Goal: Navigation & Orientation: Find specific page/section

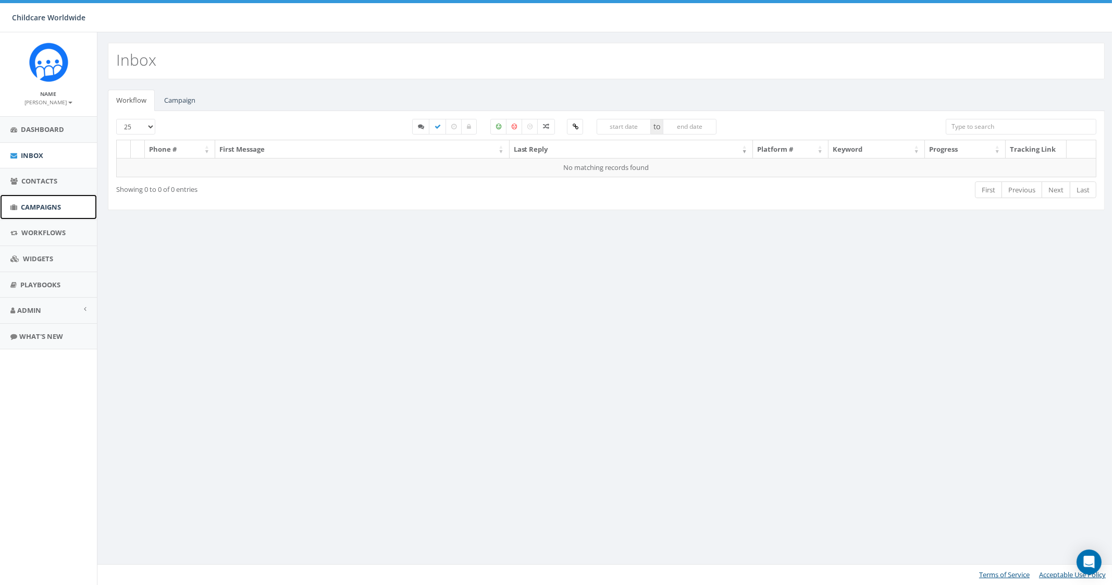
click at [39, 212] on link "Campaigns" at bounding box center [48, 207] width 97 height 26
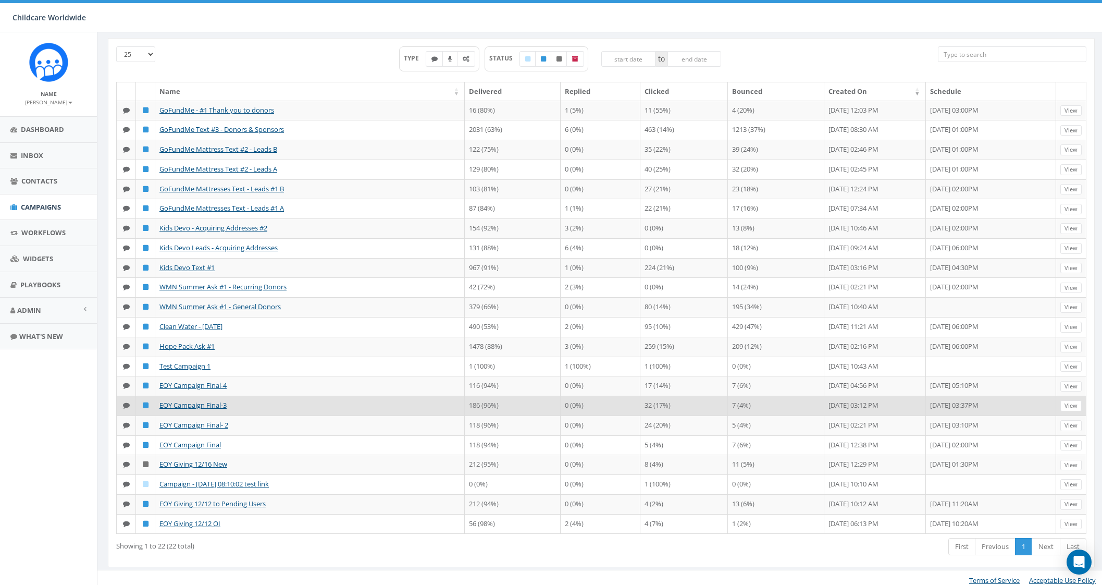
scroll to position [53, 0]
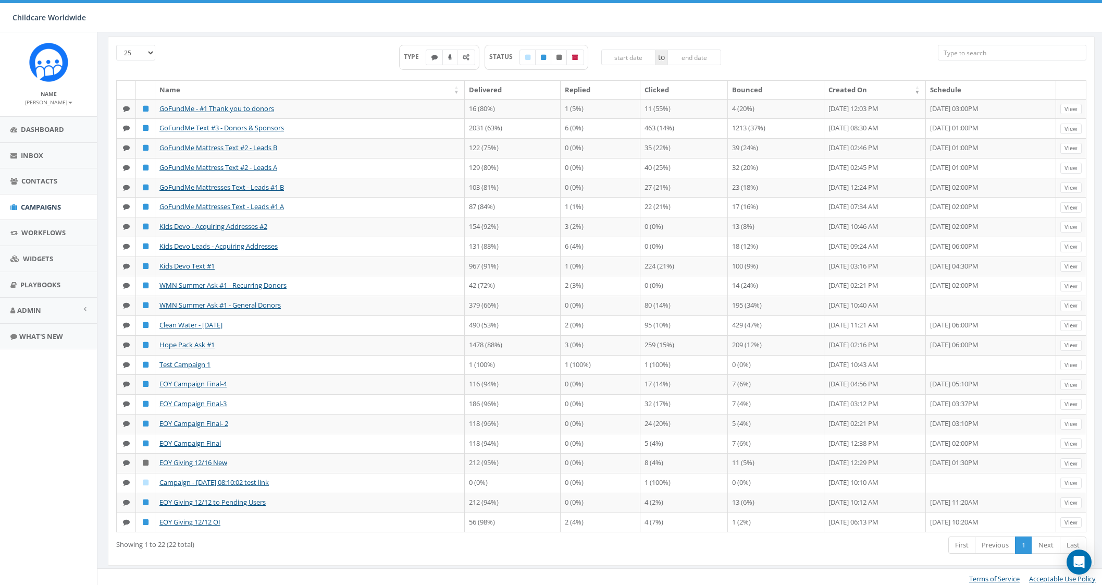
click at [808, 537] on div "First Previous 1 Next Last" at bounding box center [807, 545] width 560 height 21
click at [383, 535] on div "Showing 1 to 22 (22 total)" at bounding box center [313, 542] width 395 height 14
click at [363, 538] on div "Showing 1 to 22 (22 total)" at bounding box center [313, 542] width 395 height 14
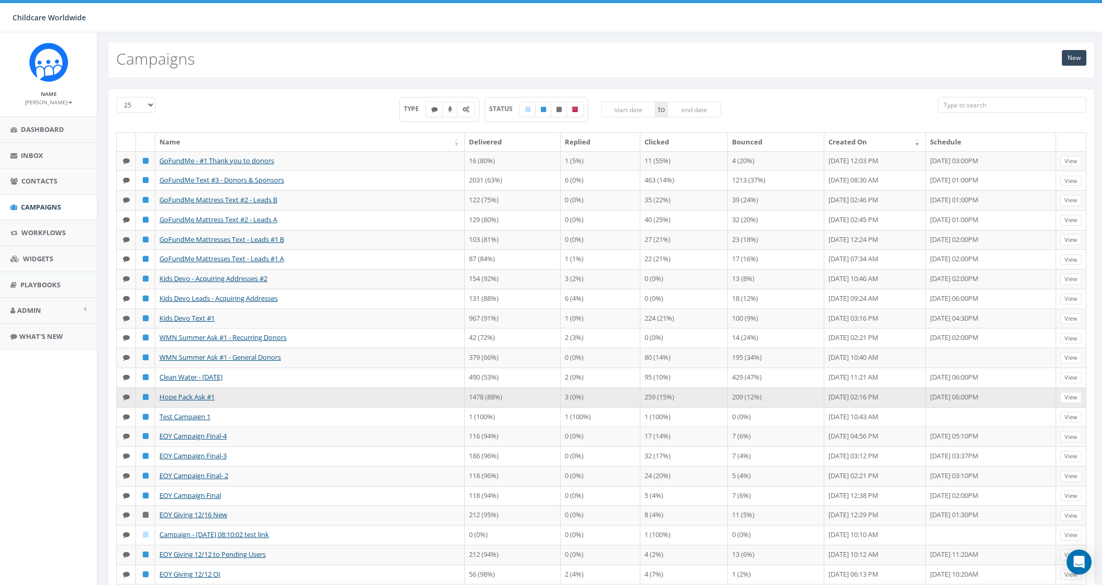
scroll to position [0, 0]
